Goal: Navigation & Orientation: Find specific page/section

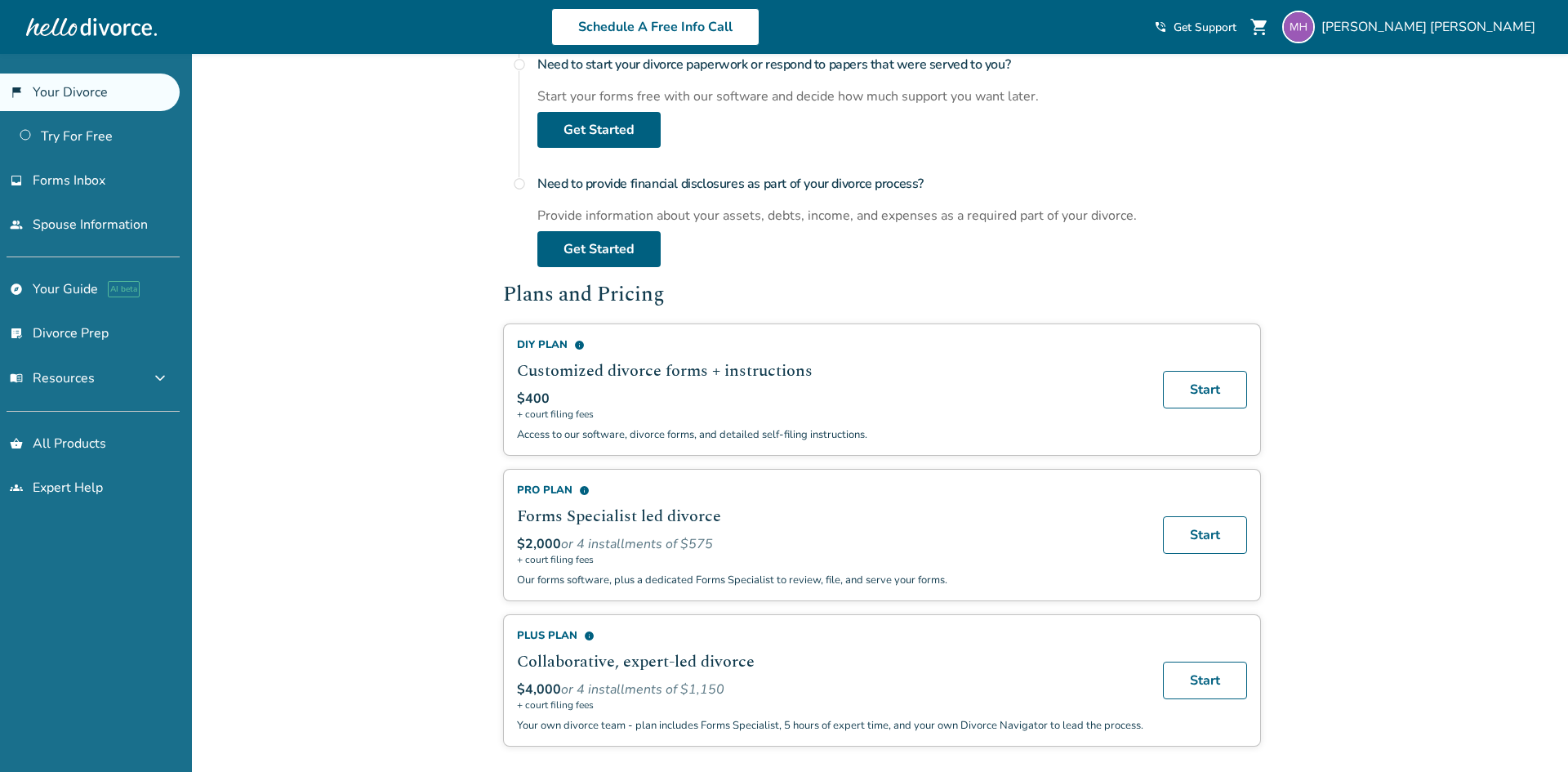
scroll to position [789, 0]
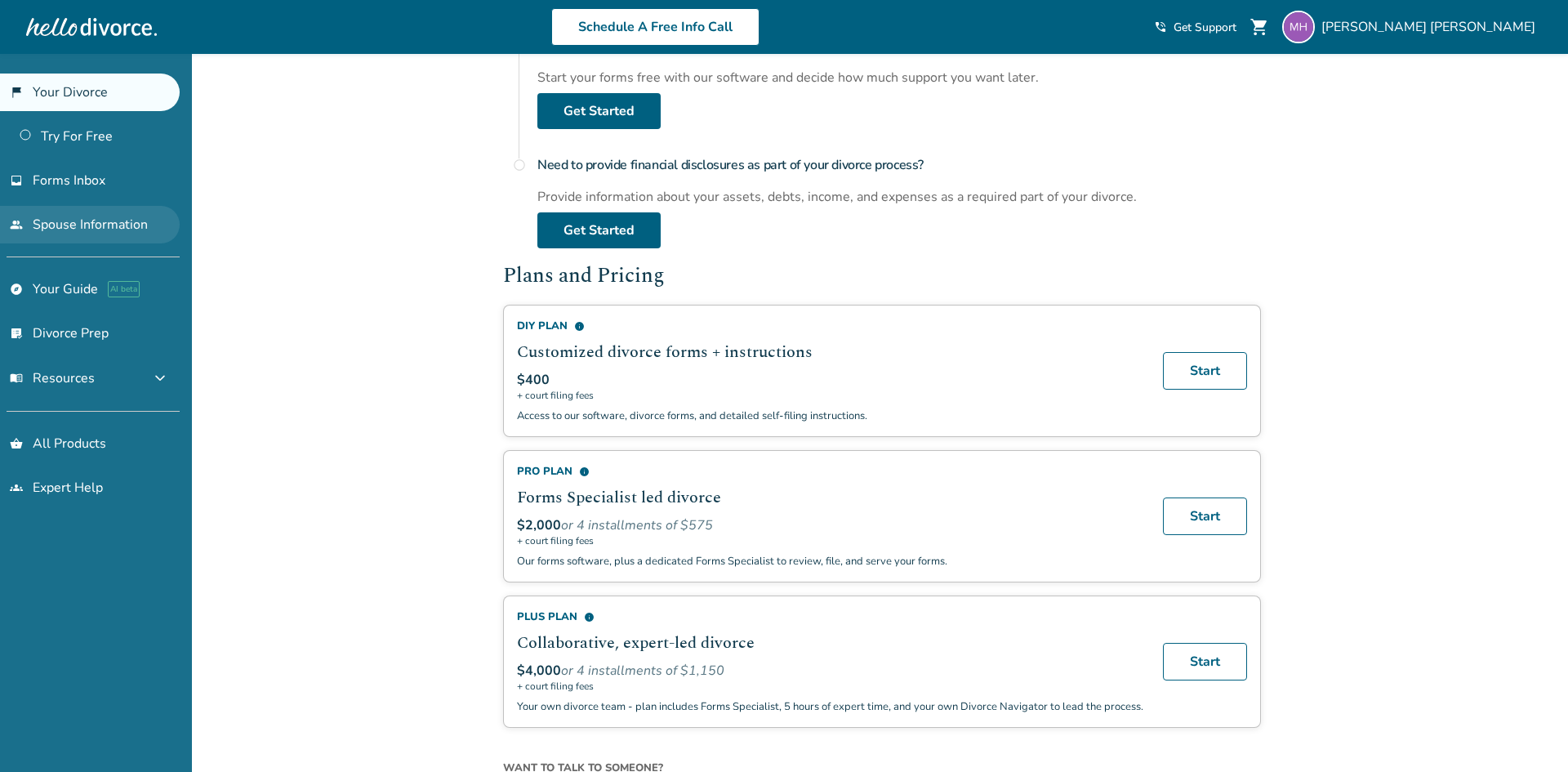
click at [128, 212] on link "people Spouse Information" at bounding box center [89, 224] width 180 height 37
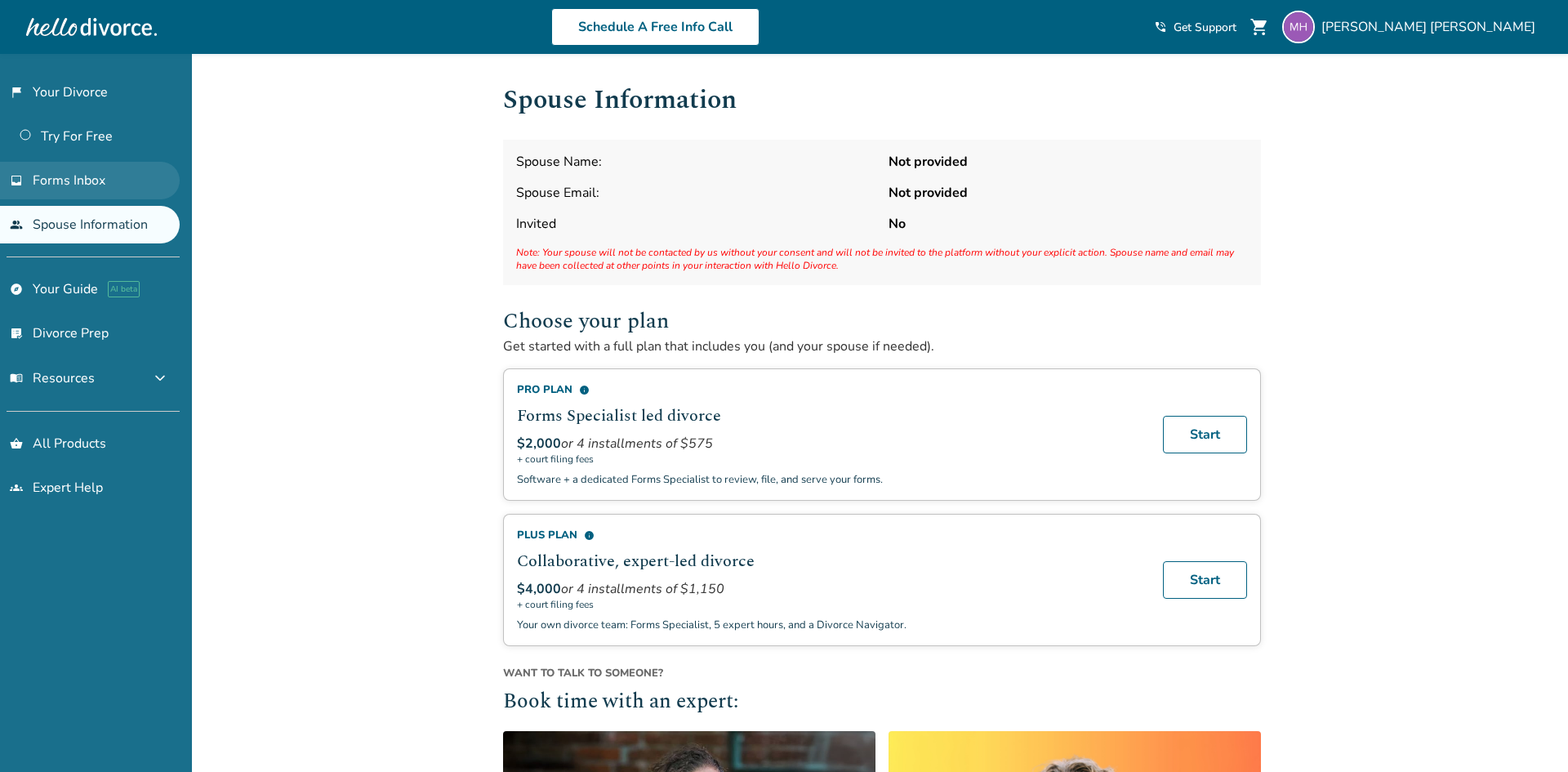
click at [123, 186] on link "inbox Forms Inbox" at bounding box center [89, 180] width 180 height 37
